Goal: Task Accomplishment & Management: Use online tool/utility

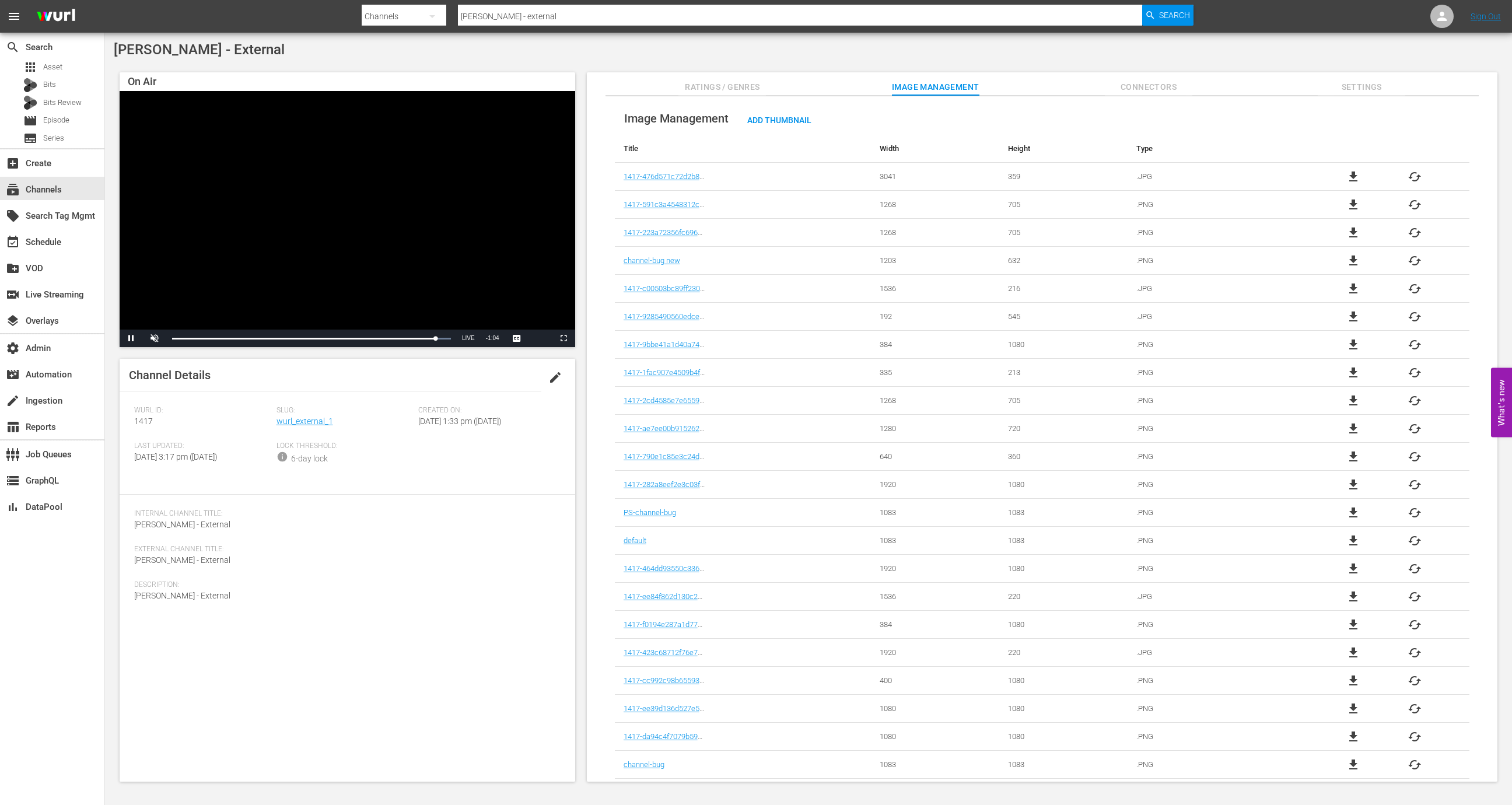
scroll to position [170, 0]
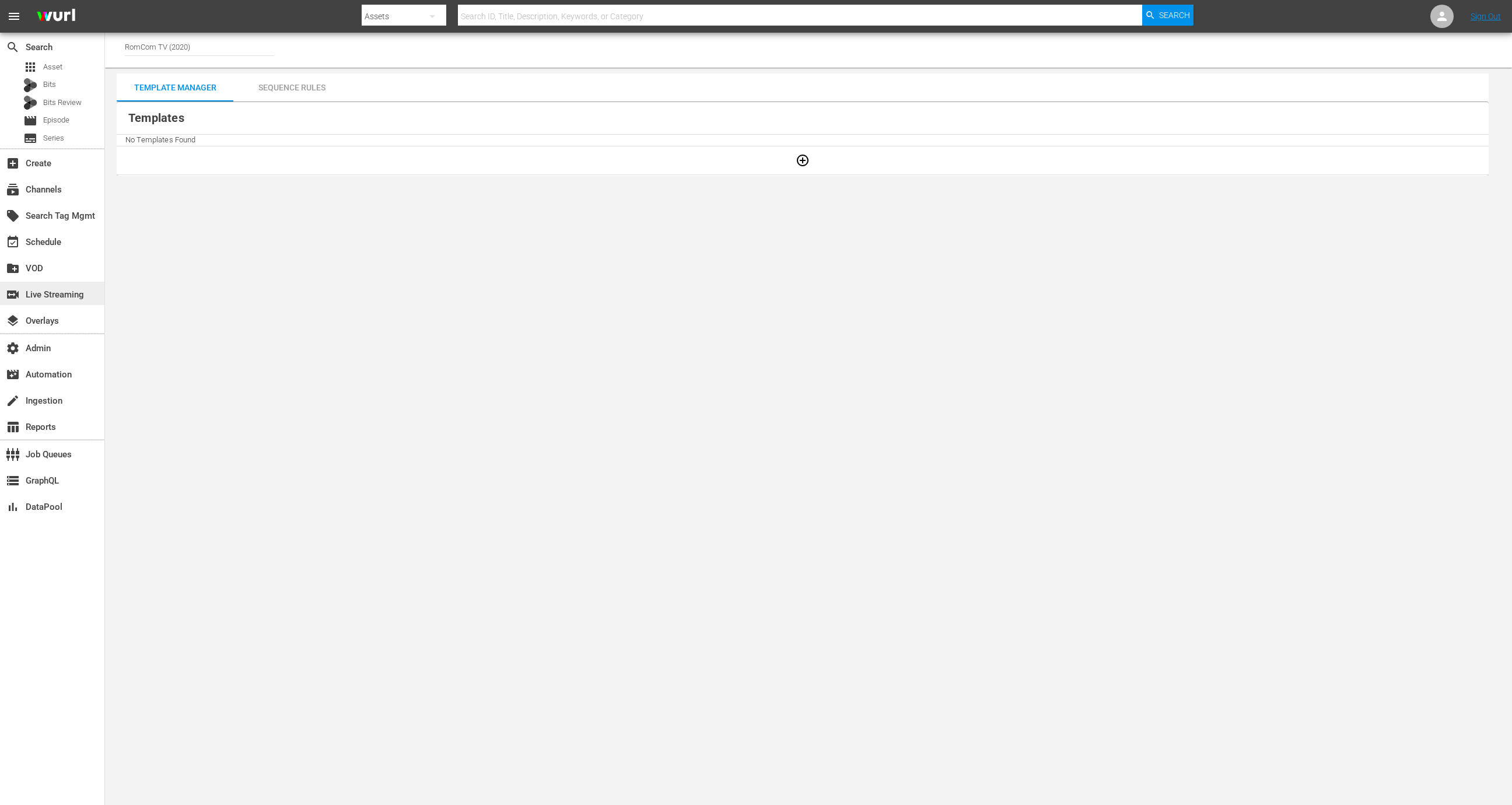
click at [59, 298] on div "switch_video Live Streaming" at bounding box center [32, 293] width 65 height 10
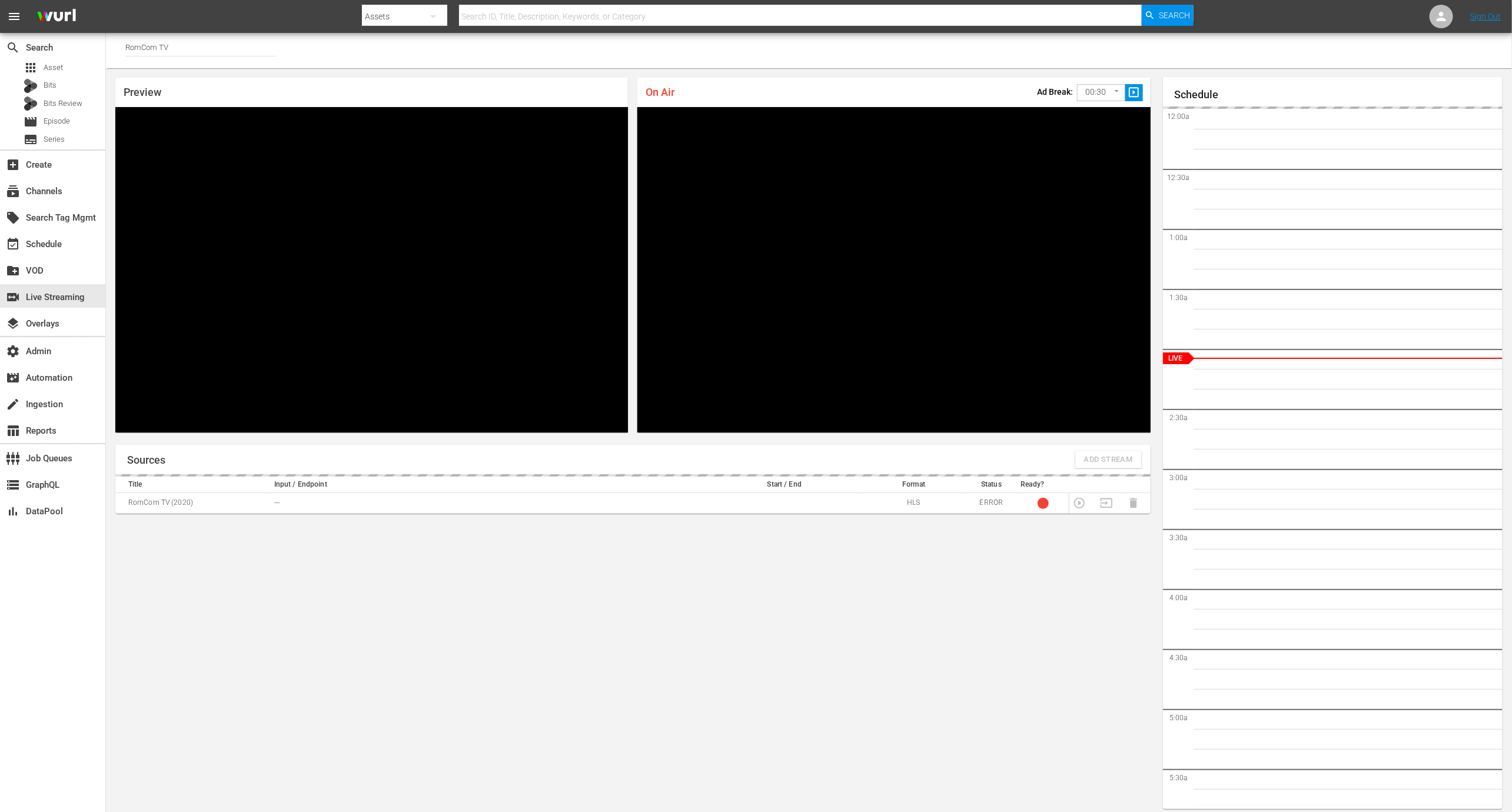
click at [193, 52] on input "RomCom TV" at bounding box center [200, 47] width 151 height 28
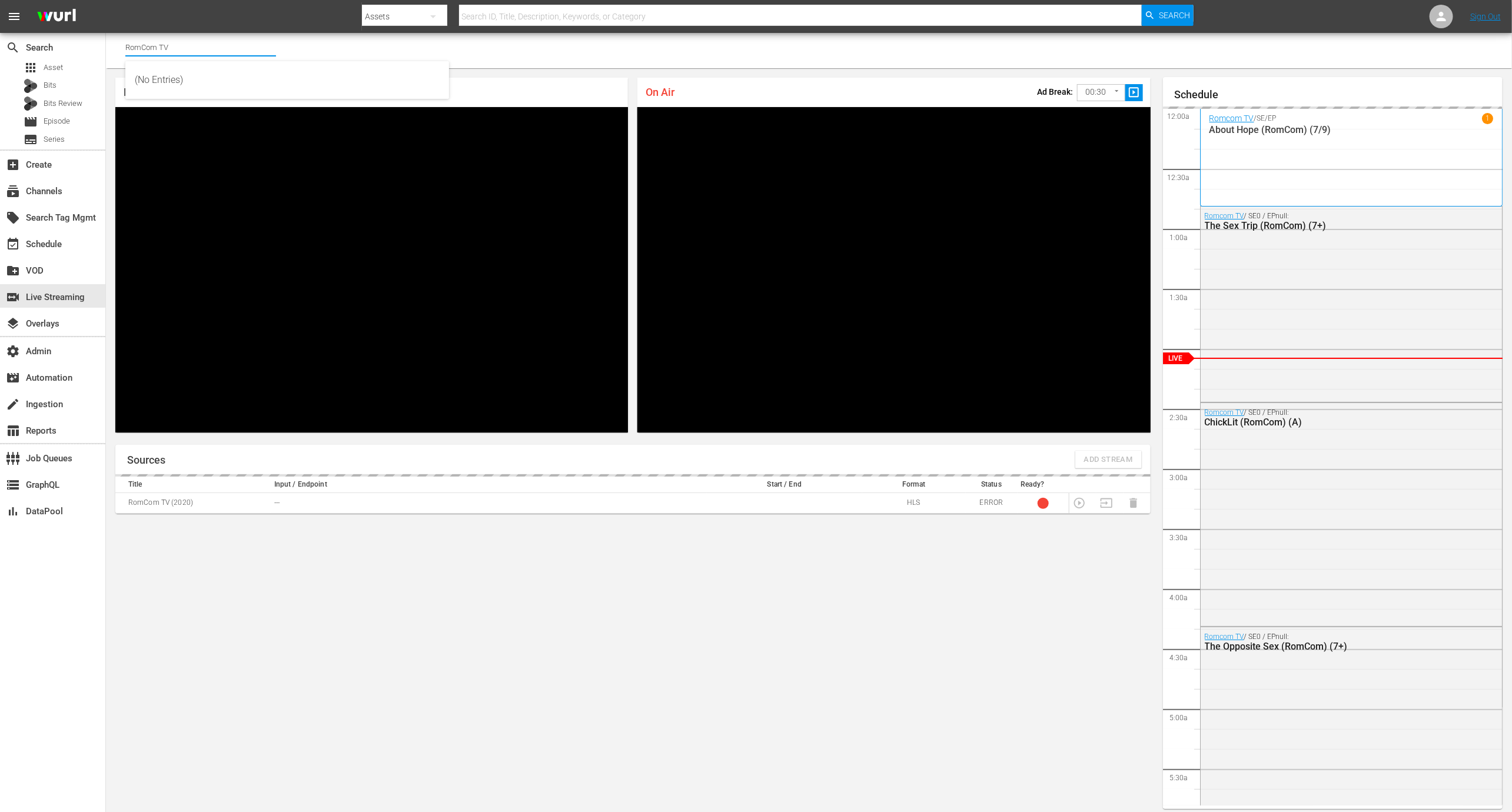
click at [193, 52] on input "RomCom TV" at bounding box center [200, 47] width 151 height 28
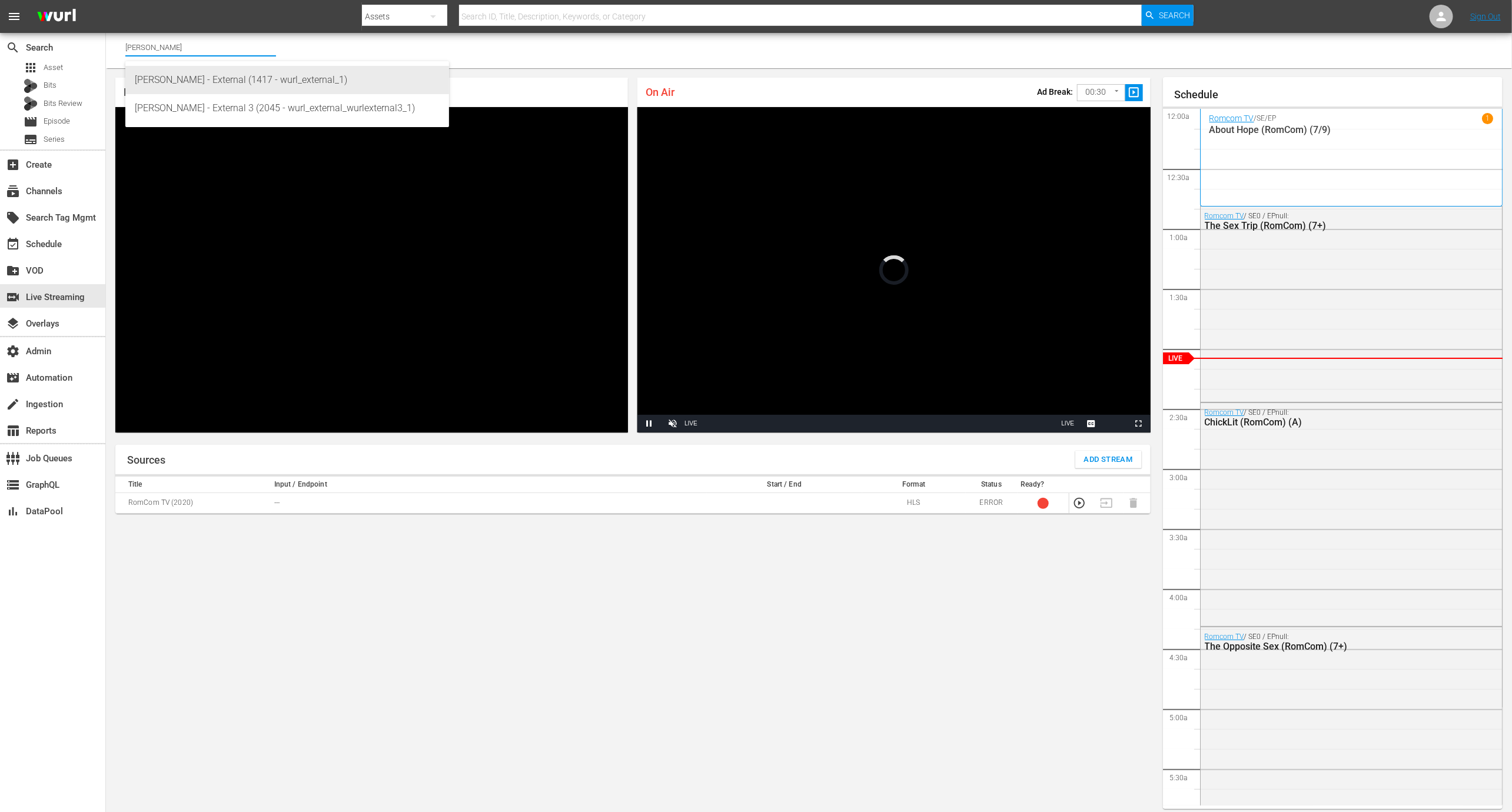
click at [215, 74] on div "Wurl - External (1417 - wurl_external_1)" at bounding box center [287, 80] width 305 height 28
type input "Wurl - External (1417 - wurl_external_1)"
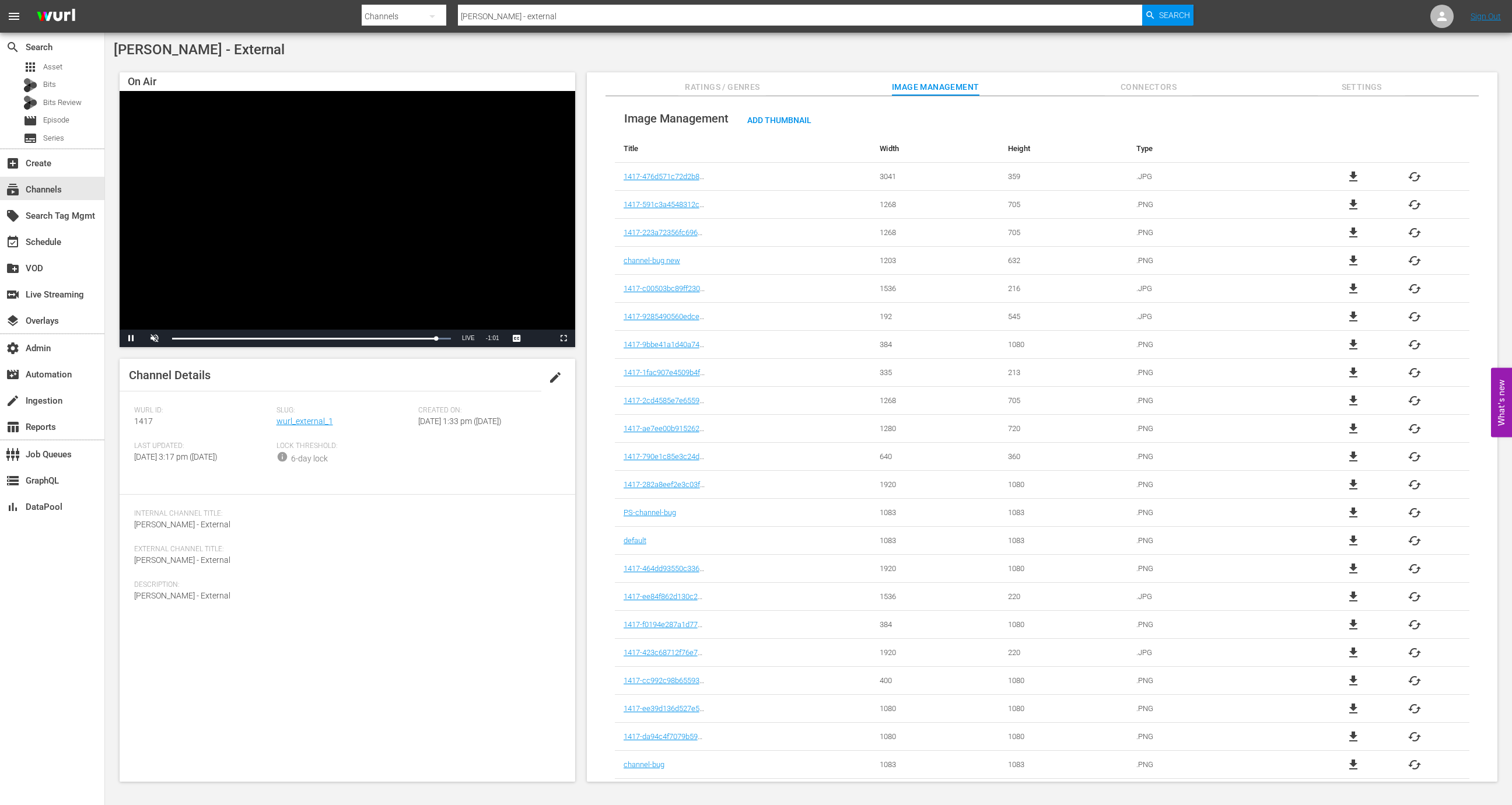
scroll to position [170, 0]
